Goal: Use online tool/utility: Utilize a website feature to perform a specific function

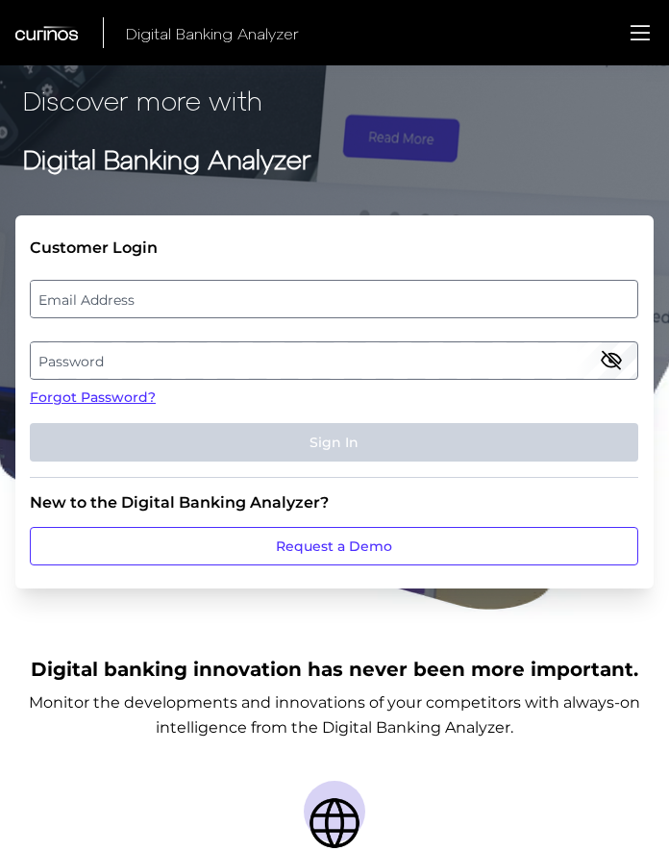
click at [355, 297] on label "Email Address" at bounding box center [334, 299] width 606 height 35
click at [355, 297] on input "email" at bounding box center [334, 299] width 609 height 38
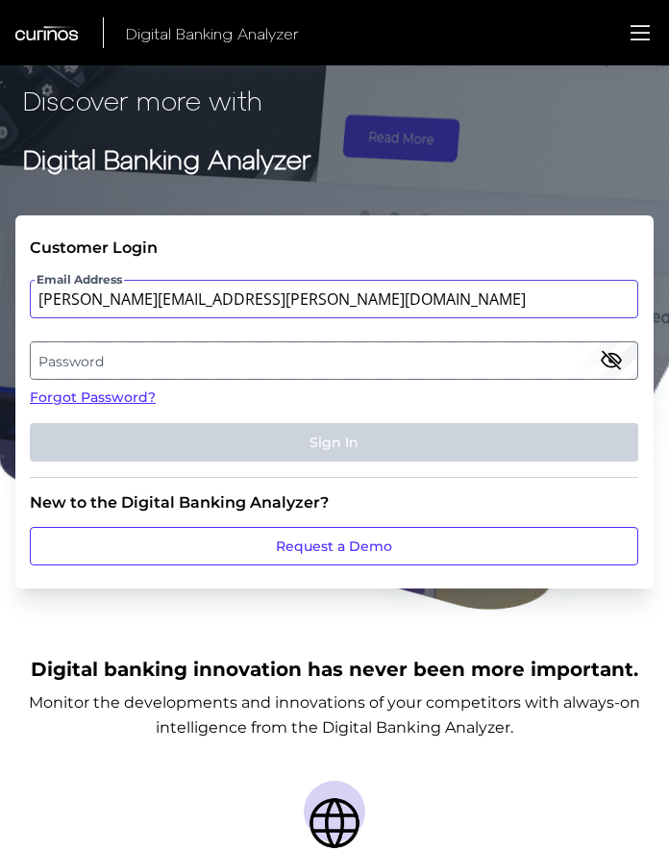
type input "[PERSON_NAME][EMAIL_ADDRESS][PERSON_NAME][DOMAIN_NAME]"
click at [428, 365] on label "Password" at bounding box center [334, 360] width 606 height 35
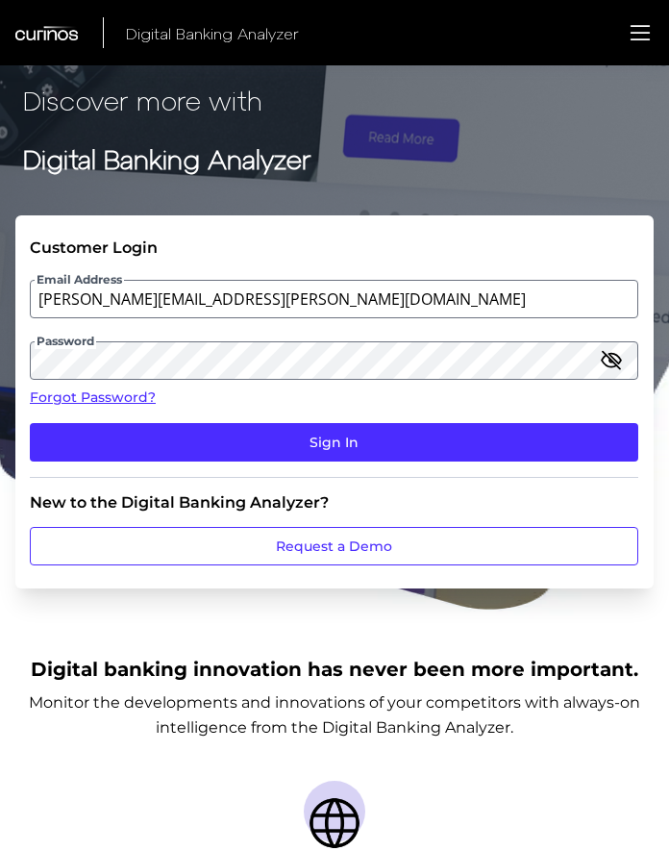
click at [610, 362] on icon "button" at bounding box center [611, 360] width 17 height 17
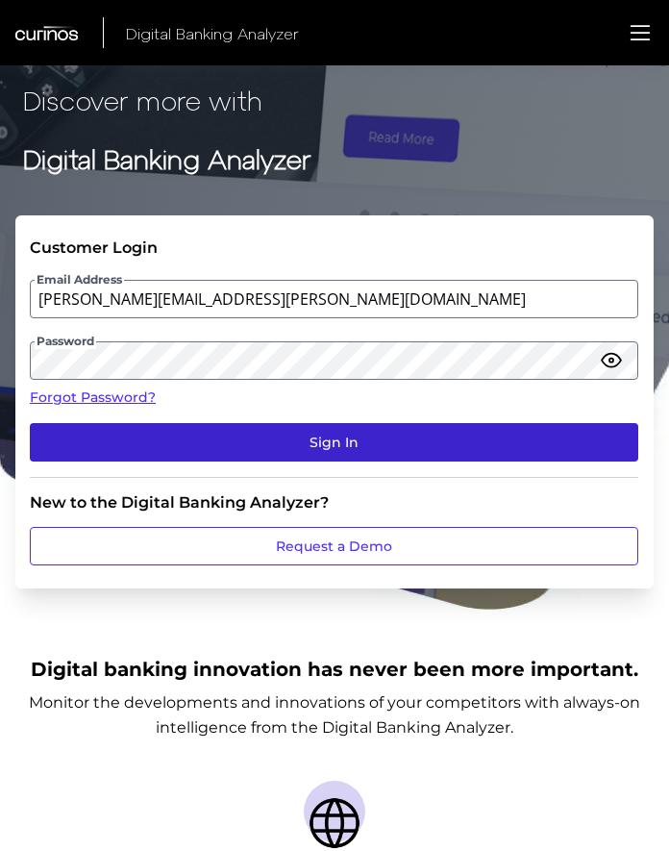
click at [446, 435] on button "Sign In" at bounding box center [334, 442] width 609 height 38
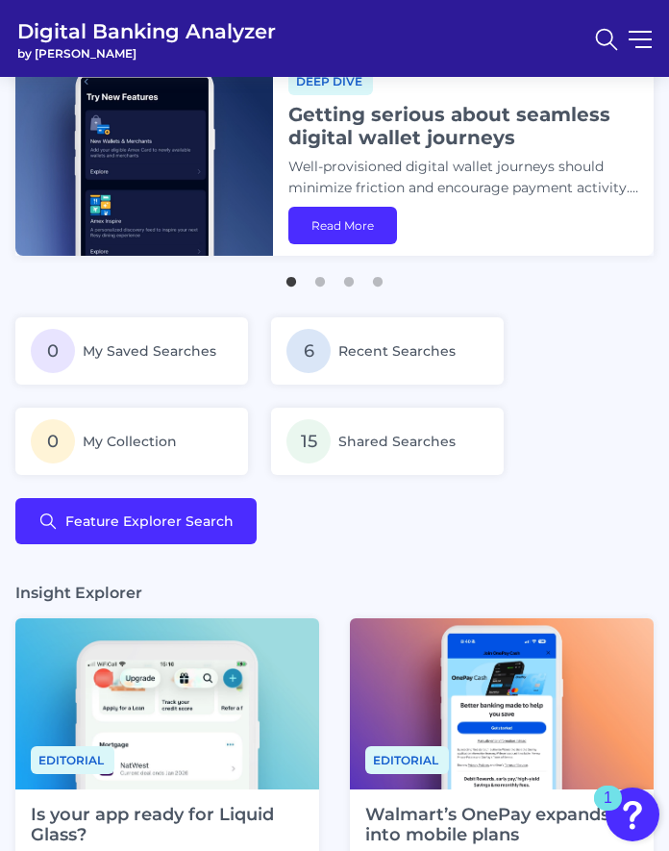
scroll to position [88, 0]
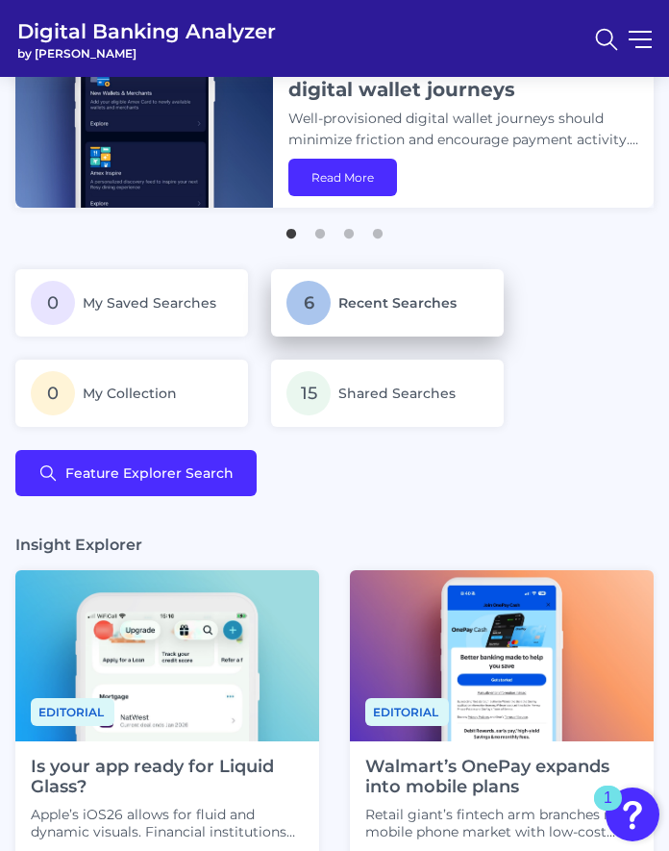
drag, startPoint x: 322, startPoint y: 276, endPoint x: 328, endPoint y: 285, distance: 10.4
click at [328, 285] on p "6 Recent Searches" at bounding box center [388, 303] width 202 height 44
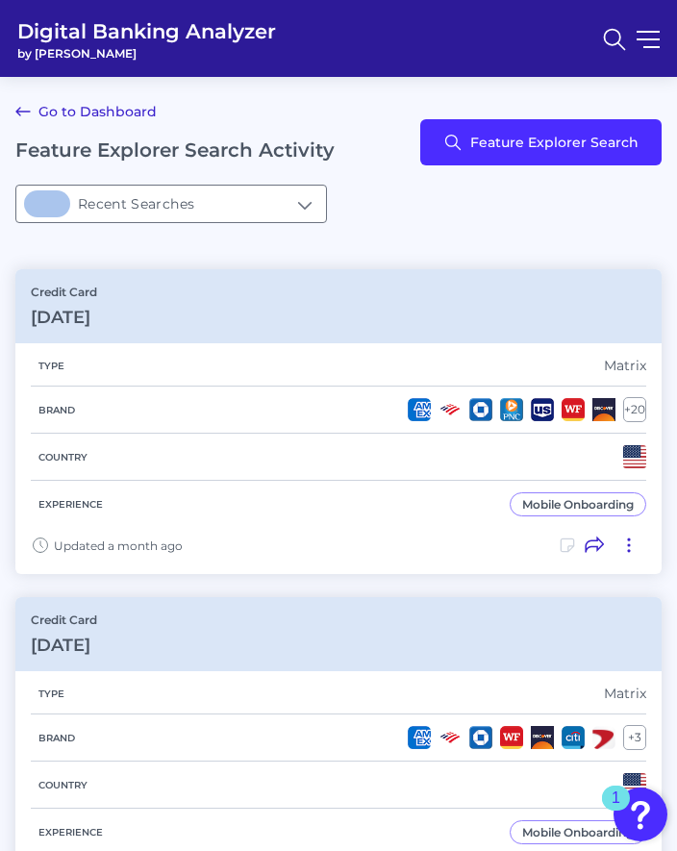
type input "6Recent Searches"
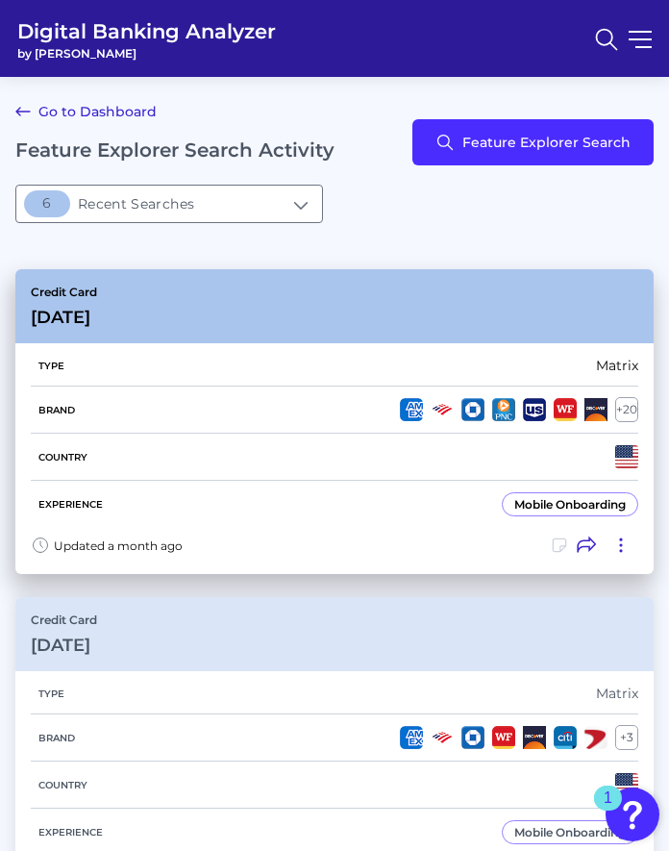
click at [153, 454] on div "Country" at bounding box center [335, 457] width 608 height 47
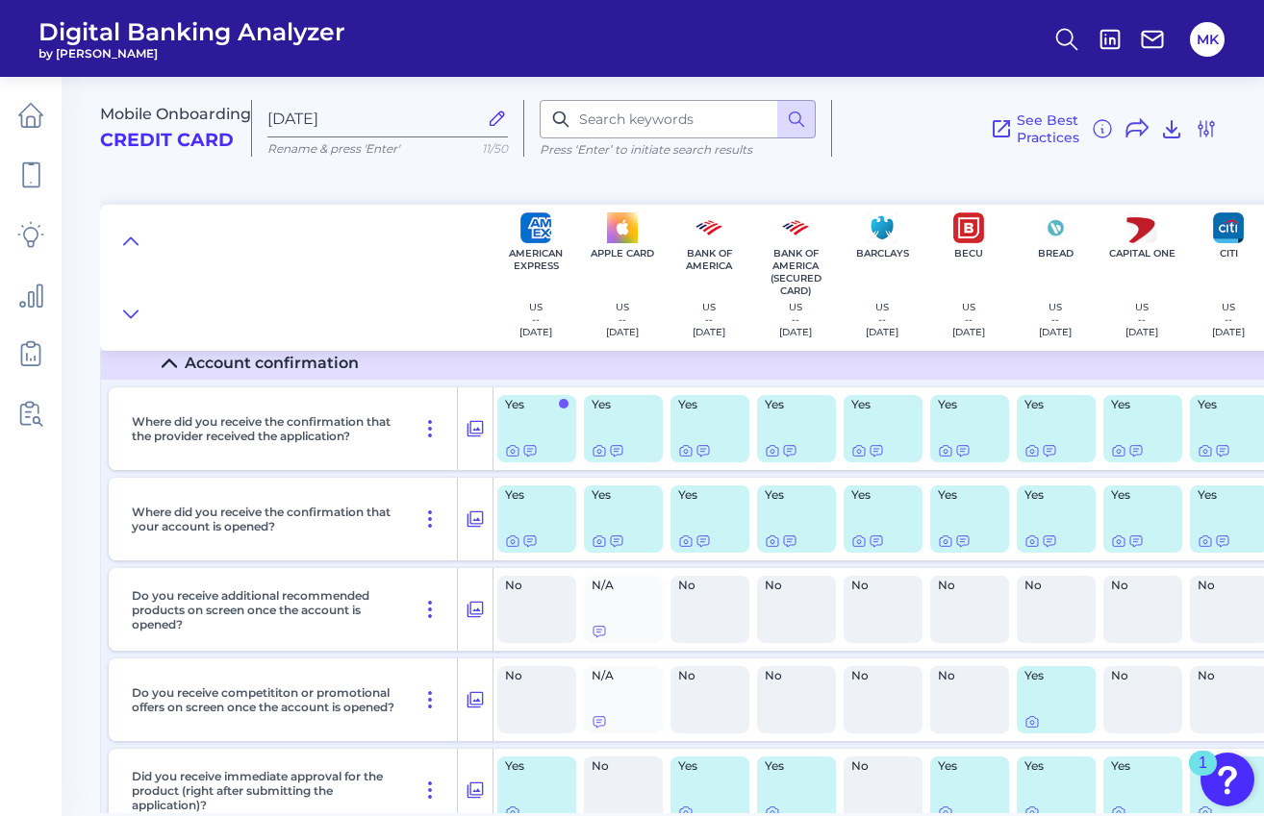
scroll to position [11224, 0]
click at [471, 514] on icon at bounding box center [474, 518] width 19 height 23
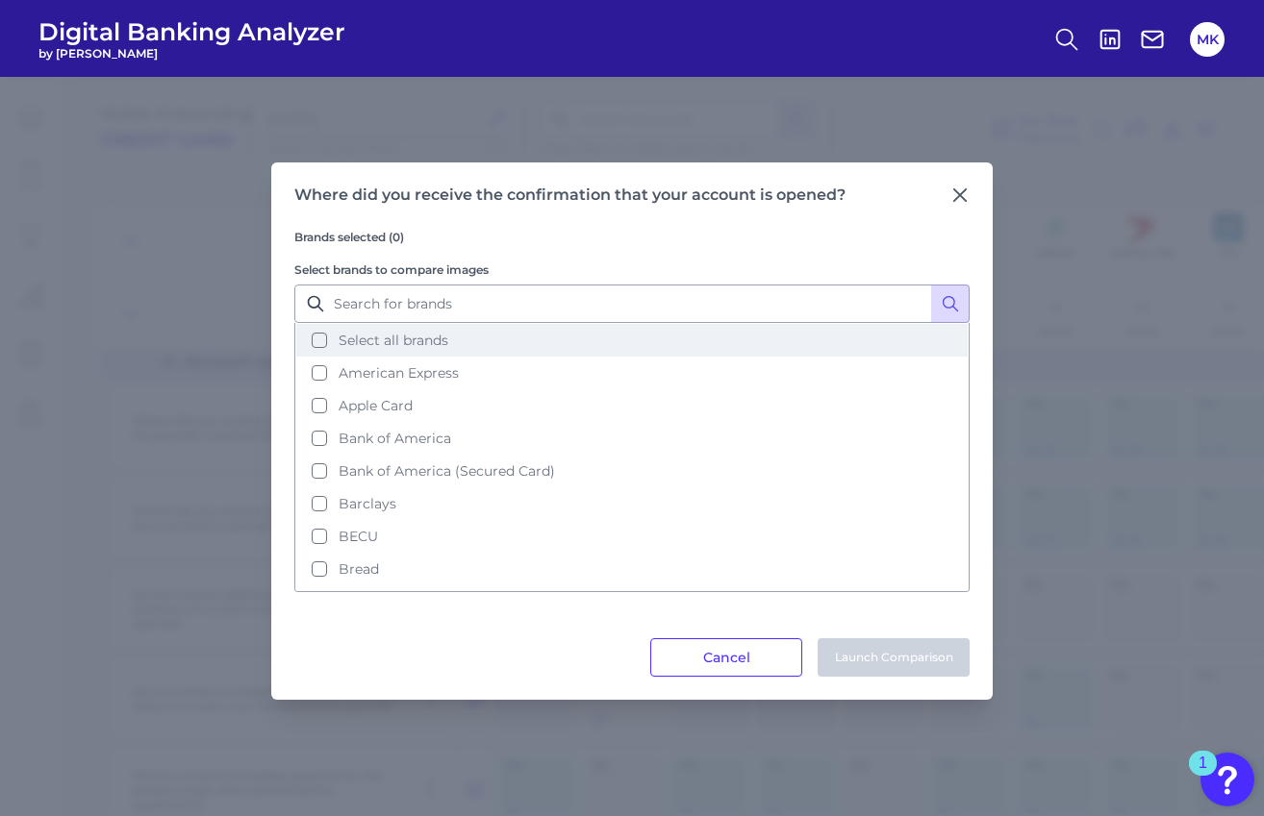
click at [405, 347] on span "Select all brands" at bounding box center [393, 340] width 110 height 17
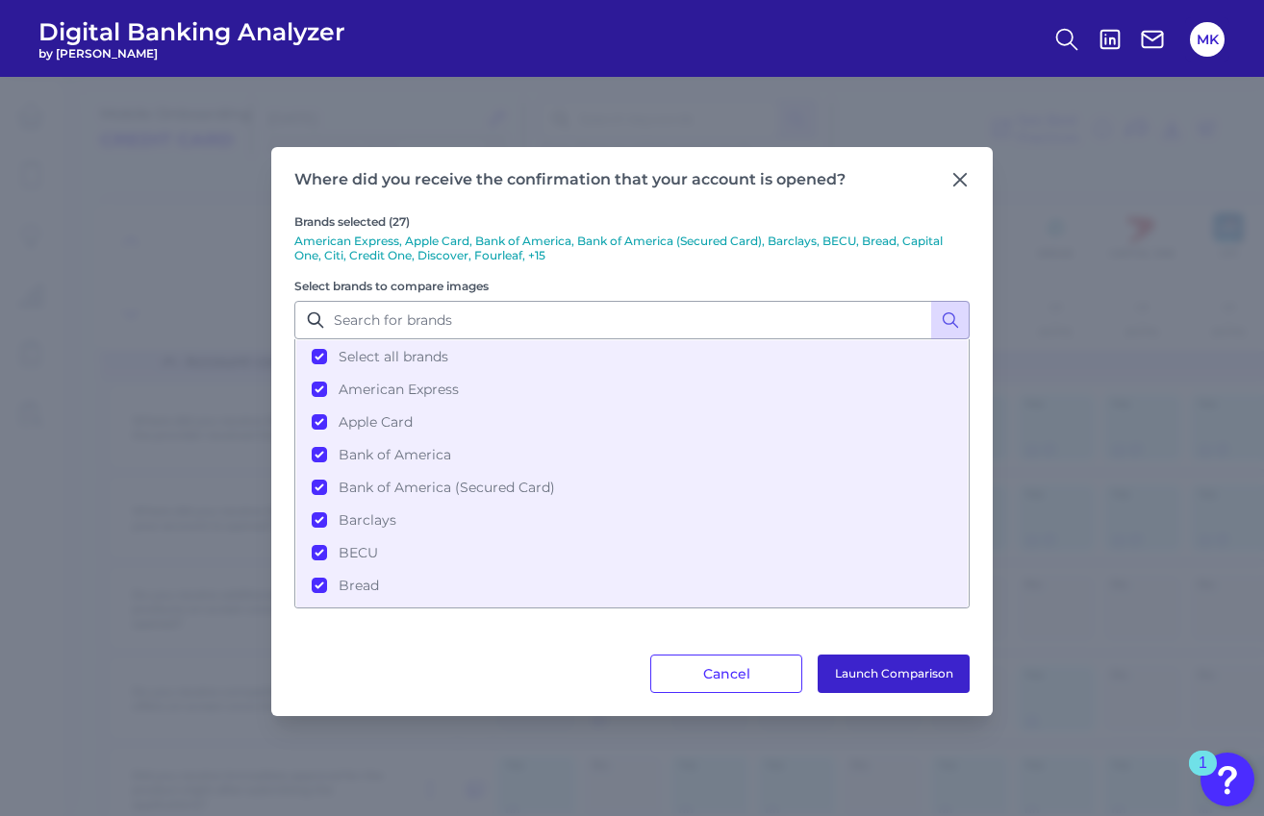
drag, startPoint x: 850, startPoint y: 679, endPoint x: 848, endPoint y: 669, distance: 9.8
click at [676, 669] on button "Launch Comparison" at bounding box center [893, 674] width 152 height 38
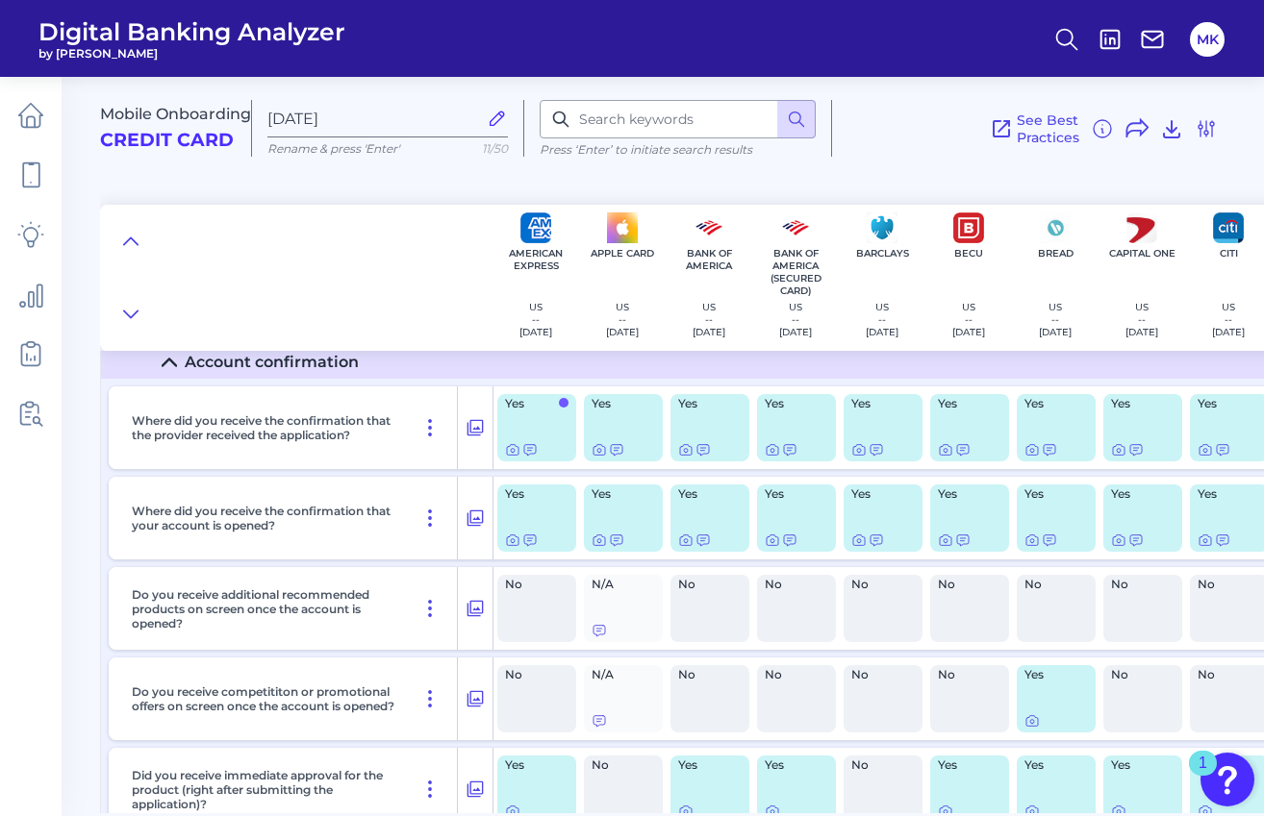
click at [676, 0] on html "Digital Banking Analyzer by Curinos MK Mobile Onboarding Credit Card [DATE] Ren…" at bounding box center [632, 408] width 1264 height 816
